Goal: Task Accomplishment & Management: Complete application form

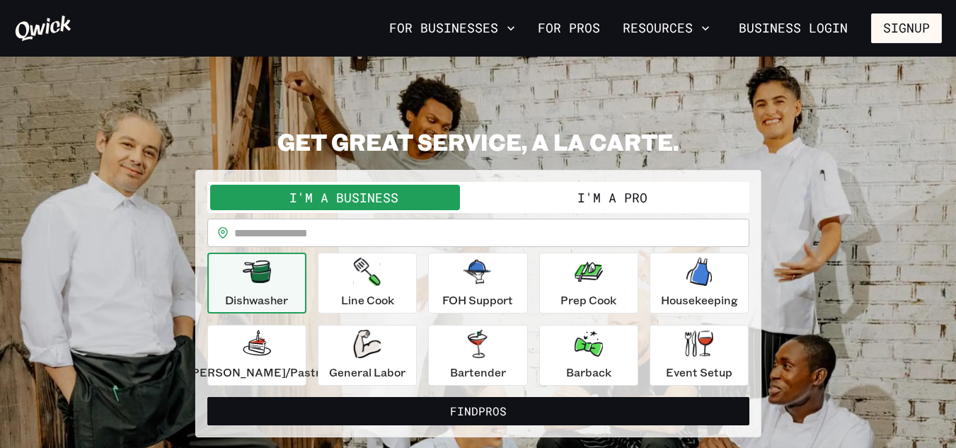
click at [528, 206] on button "I'm a Pro" at bounding box center [612, 197] width 268 height 25
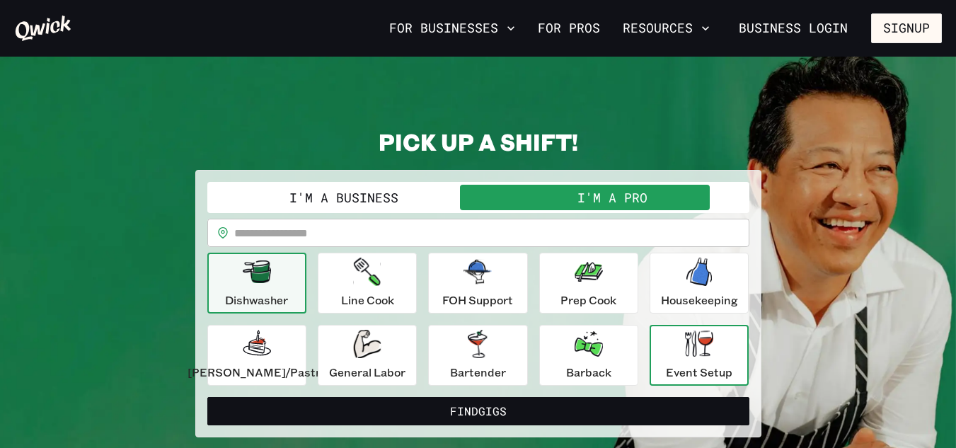
click at [667, 361] on div "Event Setup" at bounding box center [699, 355] width 66 height 51
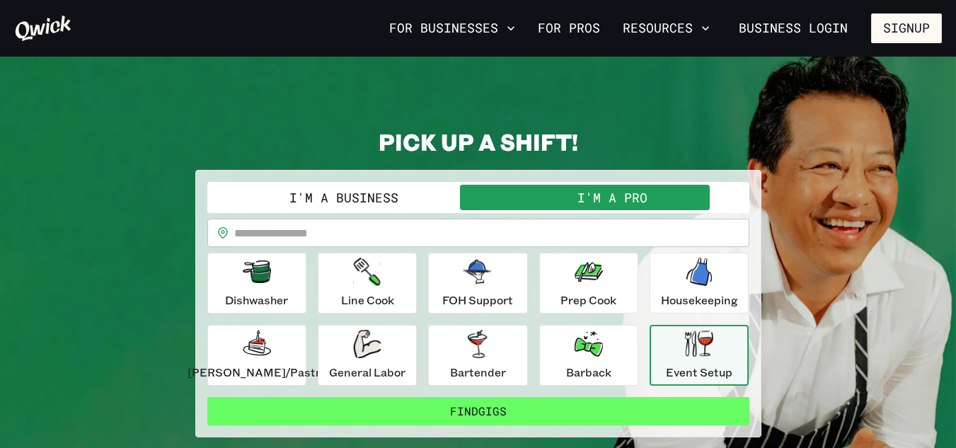
click at [625, 409] on button "Find Gigs" at bounding box center [478, 411] width 542 height 28
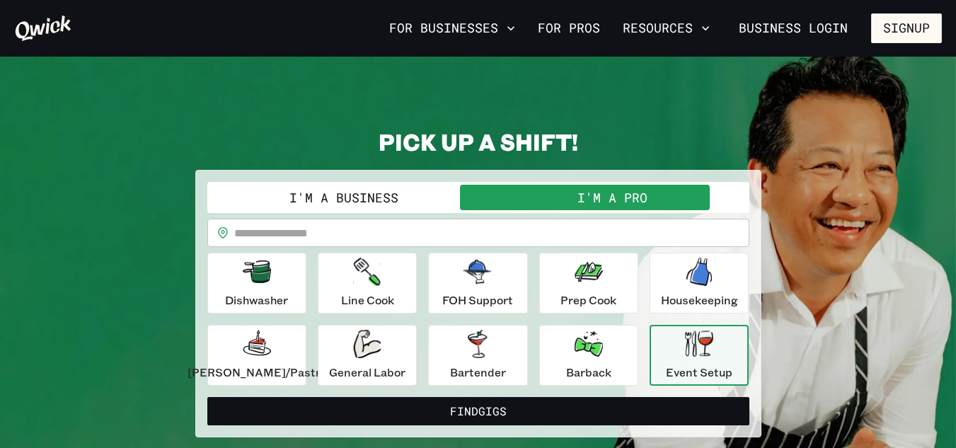
click at [625, 409] on form "**********" at bounding box center [478, 303] width 542 height 243
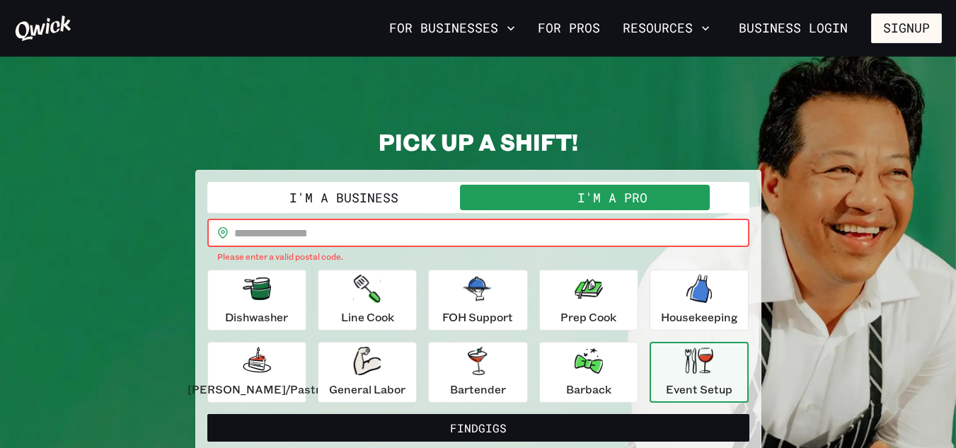
click at [431, 233] on input "text" at bounding box center [491, 233] width 515 height 28
click at [373, 239] on input "text" at bounding box center [491, 233] width 515 height 28
click at [315, 235] on input "text" at bounding box center [491, 233] width 515 height 28
drag, startPoint x: 315, startPoint y: 235, endPoint x: 302, endPoint y: 235, distance: 12.7
click at [302, 235] on input "text" at bounding box center [491, 233] width 515 height 28
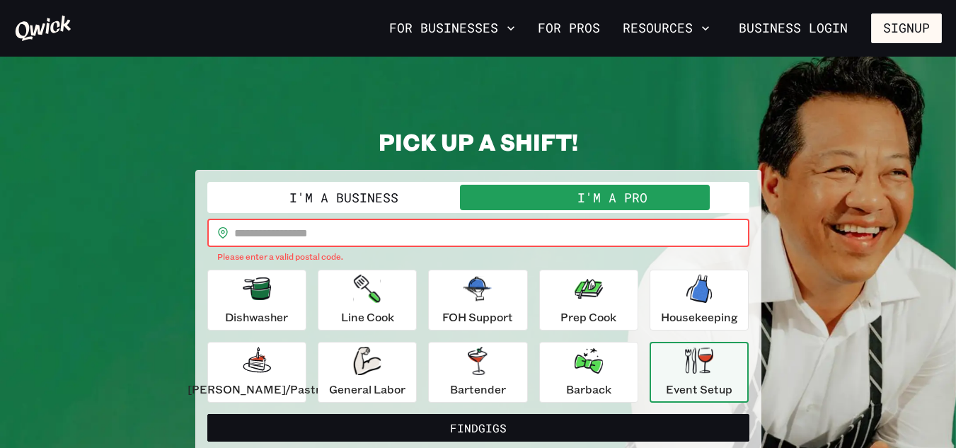
click at [302, 235] on input "text" at bounding box center [491, 233] width 515 height 28
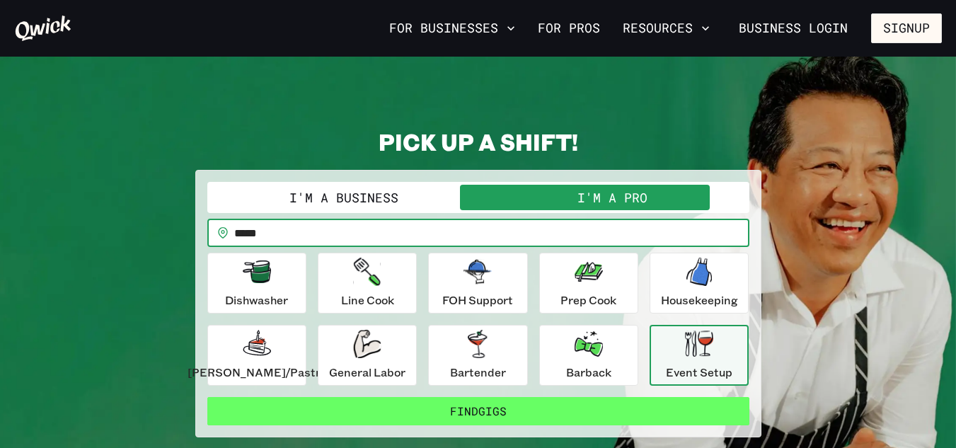
type input "*****"
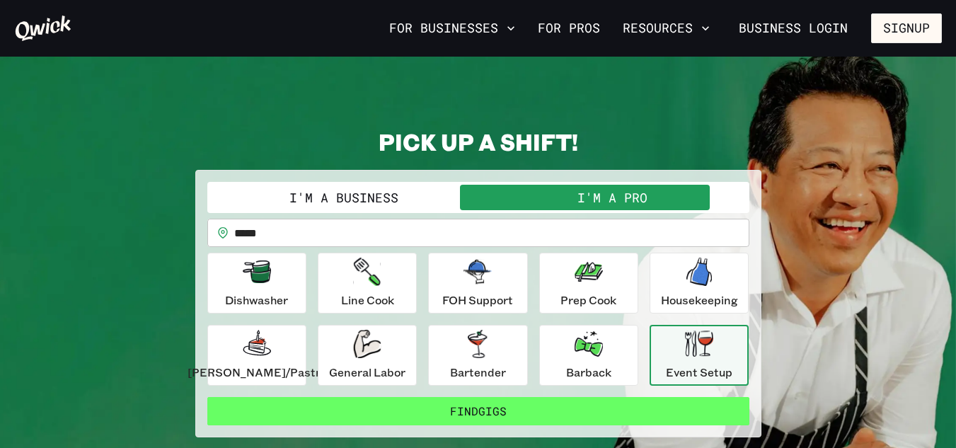
click at [591, 410] on button "Find Gigs" at bounding box center [478, 411] width 542 height 28
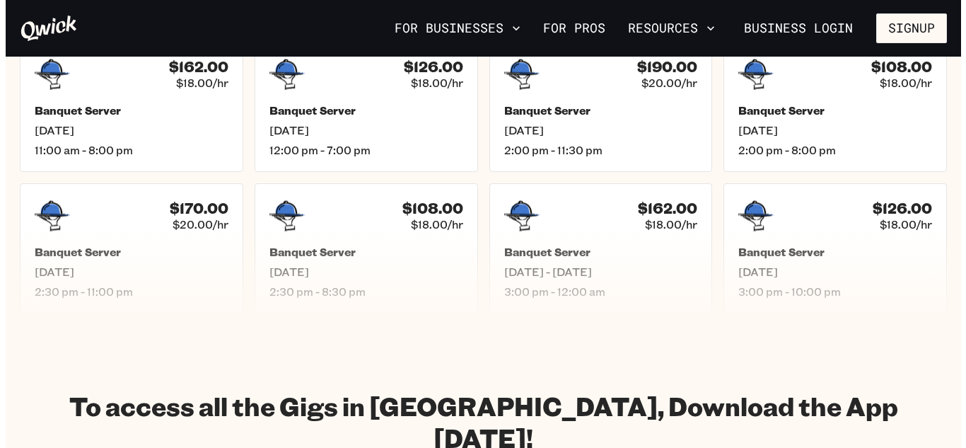
scroll to position [554, 0]
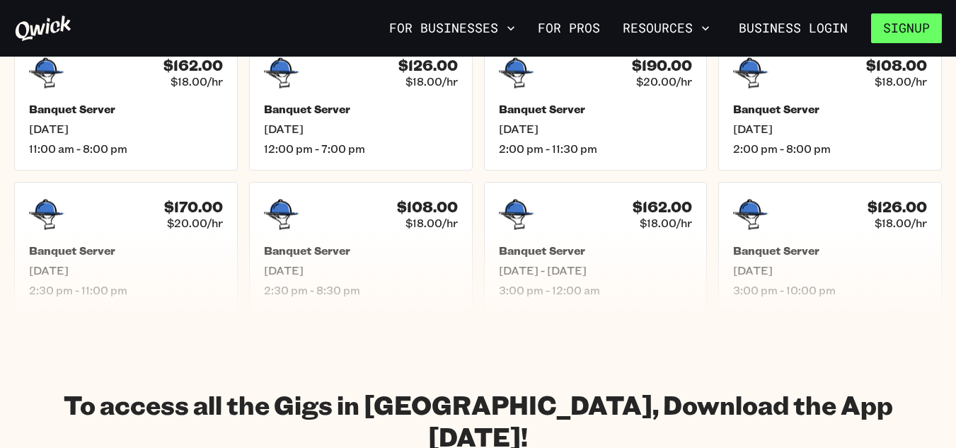
click at [884, 26] on button "Signup" at bounding box center [906, 28] width 71 height 30
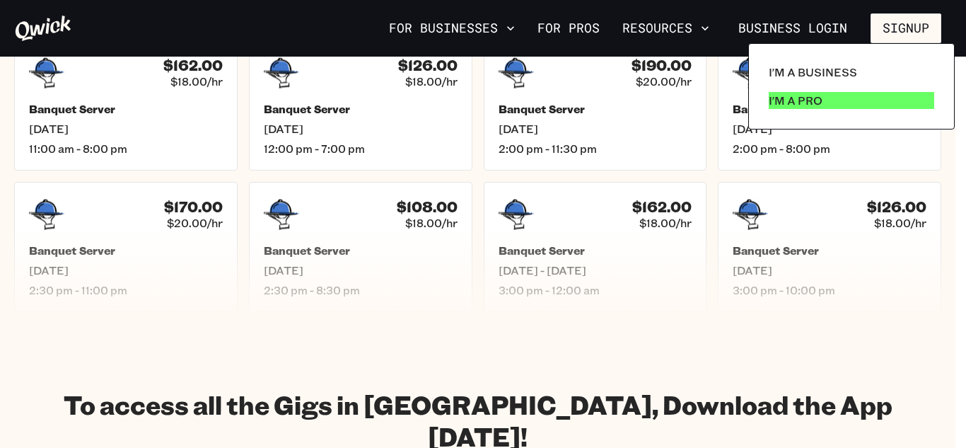
click at [839, 100] on link "I'm a Pro" at bounding box center [851, 100] width 177 height 28
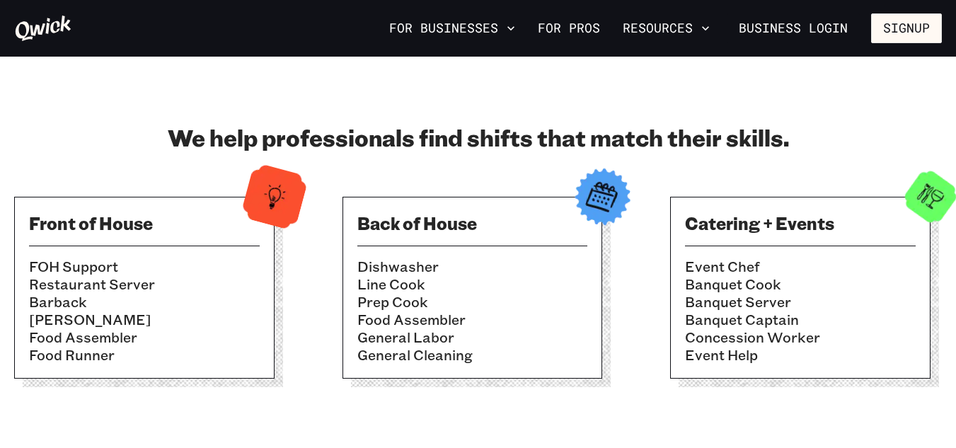
scroll to position [405, 0]
click at [260, 197] on img at bounding box center [274, 195] width 69 height 69
click at [262, 198] on img at bounding box center [274, 195] width 69 height 69
click at [129, 225] on h3 "Front of House" at bounding box center [144, 222] width 231 height 23
drag, startPoint x: 129, startPoint y: 225, endPoint x: 192, endPoint y: 208, distance: 65.2
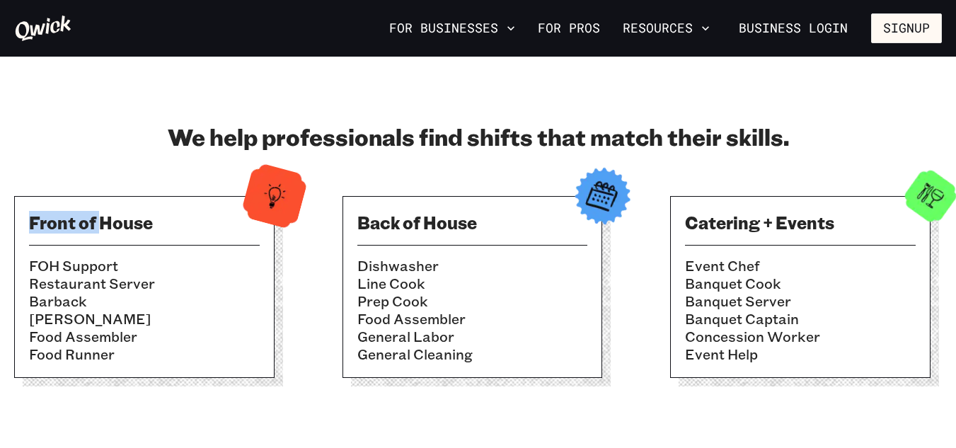
click at [192, 208] on div "Front of House FOH Support Restaurant Server Barback Busser Food Assembler Food…" at bounding box center [144, 287] width 260 height 182
drag, startPoint x: 57, startPoint y: 289, endPoint x: 218, endPoint y: 277, distance: 160.9
click at [218, 277] on li "Restaurant Server" at bounding box center [144, 283] width 231 height 18
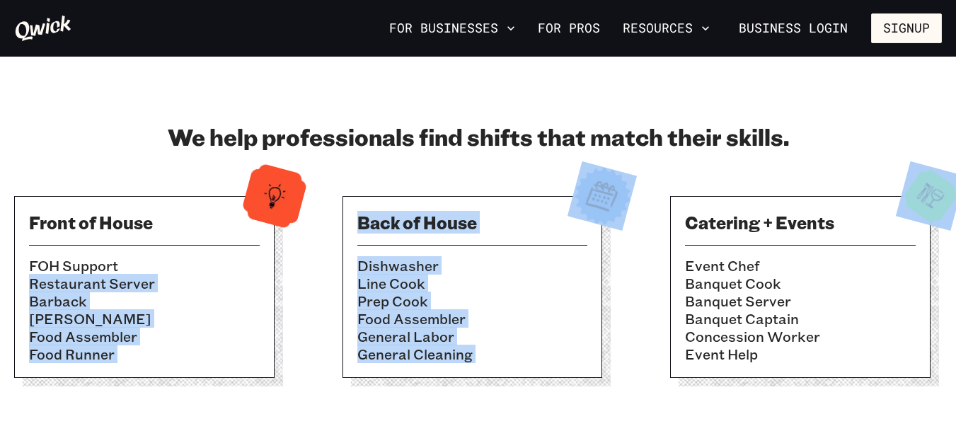
drag, startPoint x: 218, startPoint y: 277, endPoint x: 827, endPoint y: 212, distance: 613.1
click at [827, 212] on div "Front of House FOH Support Restaurant Server Barback Busser Food Assembler Food…" at bounding box center [477, 292] width 927 height 193
click at [881, 178] on div "We help professionals find shifts that match their skills. Front of House FOH S…" at bounding box center [477, 255] width 927 height 267
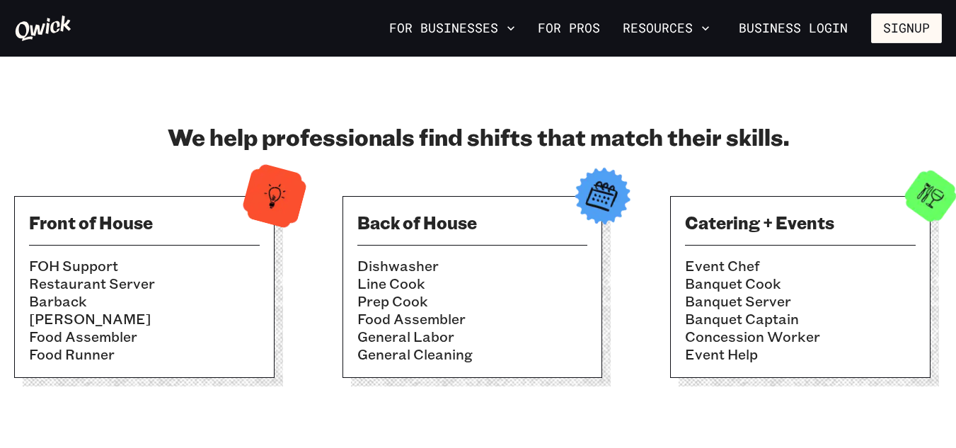
click at [881, 178] on div "We help professionals find shifts that match their skills. Front of House FOH S…" at bounding box center [477, 255] width 927 height 267
click at [828, 153] on div "We help professionals find shifts that match their skills. Front of House FOH S…" at bounding box center [477, 255] width 927 height 267
click at [939, 185] on img at bounding box center [929, 195] width 69 height 69
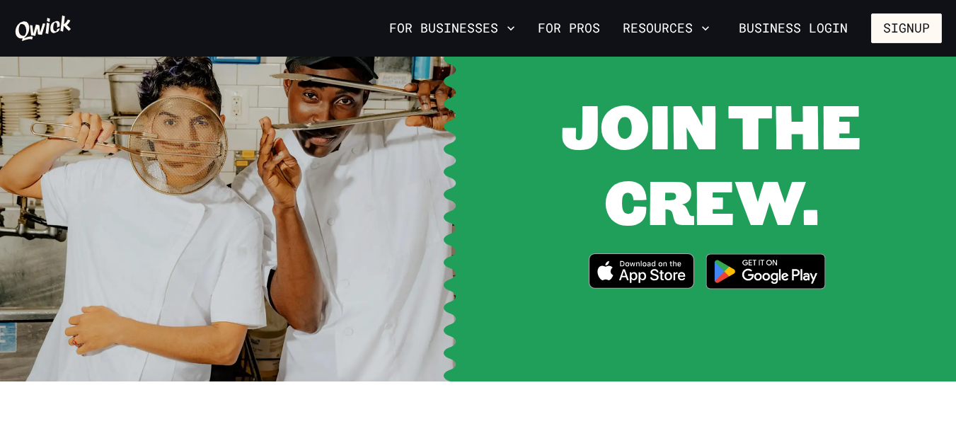
scroll to position [1847, 0]
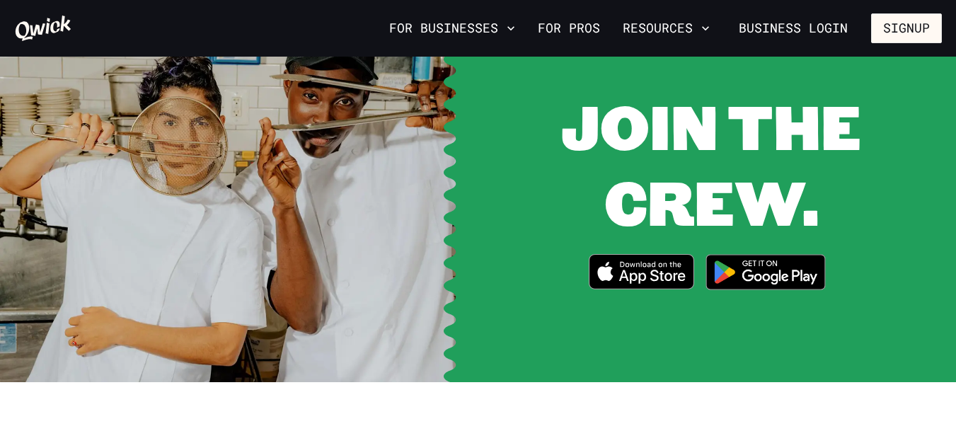
click at [663, 255] on icon "Download on the App Store" at bounding box center [641, 272] width 104 height 34
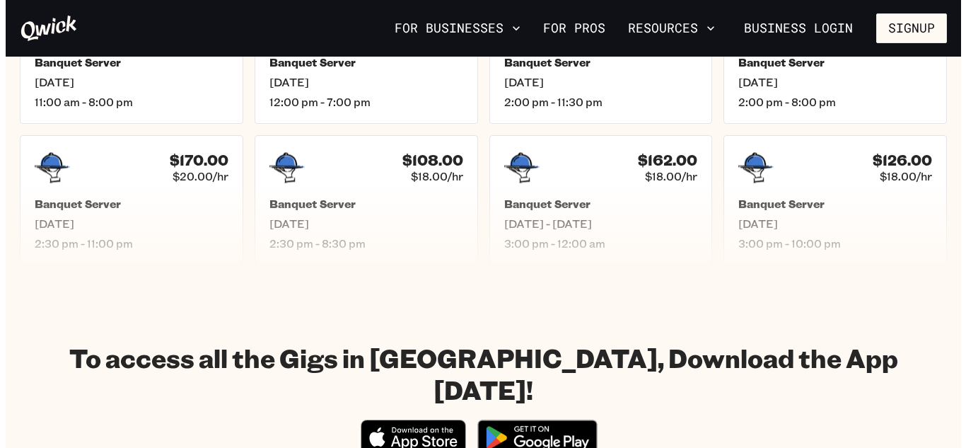
scroll to position [602, 0]
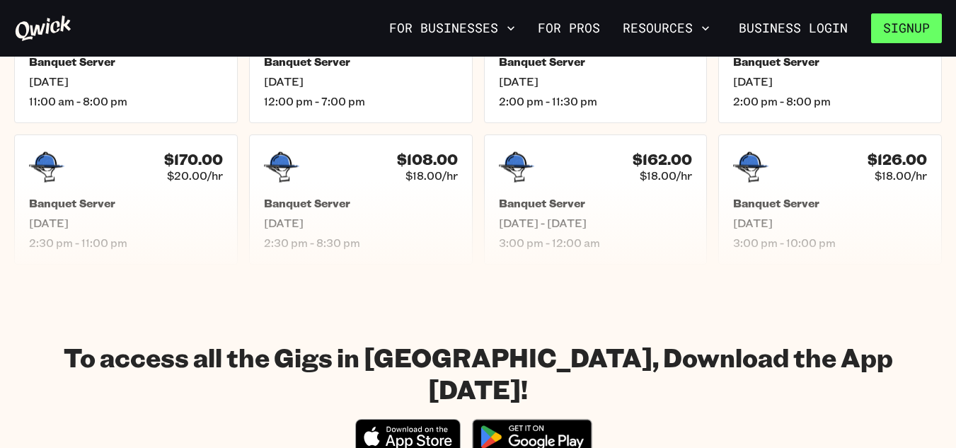
click at [924, 26] on button "Signup" at bounding box center [906, 28] width 71 height 30
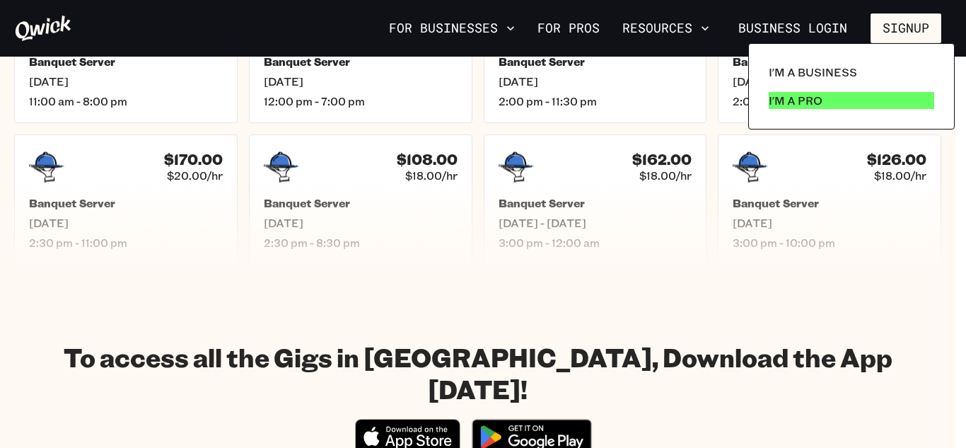
click at [849, 98] on link "I'm a Pro" at bounding box center [851, 100] width 177 height 28
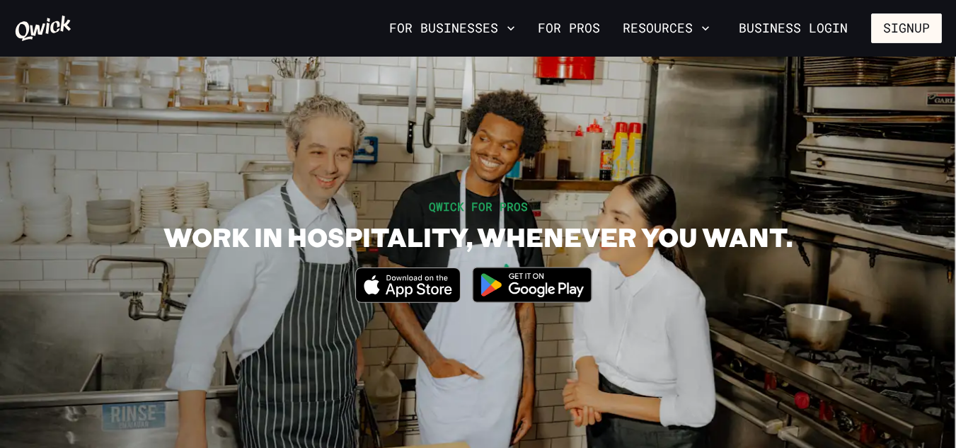
click at [527, 279] on img at bounding box center [531, 284] width 137 height 53
